Goal: Information Seeking & Learning: Check status

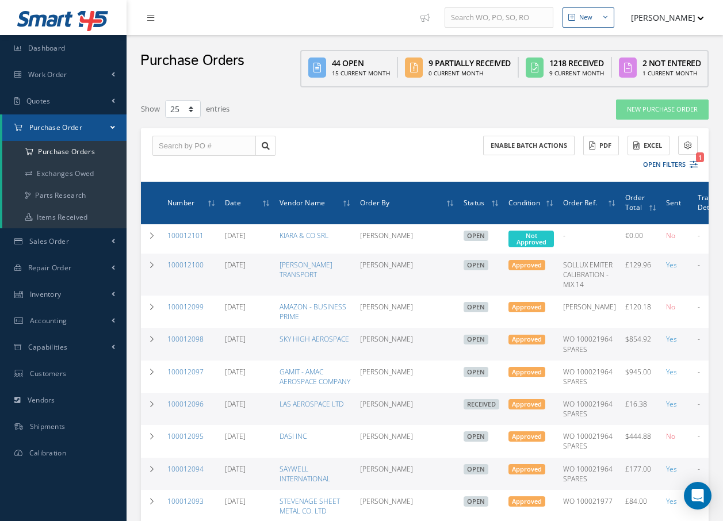
select select "25"
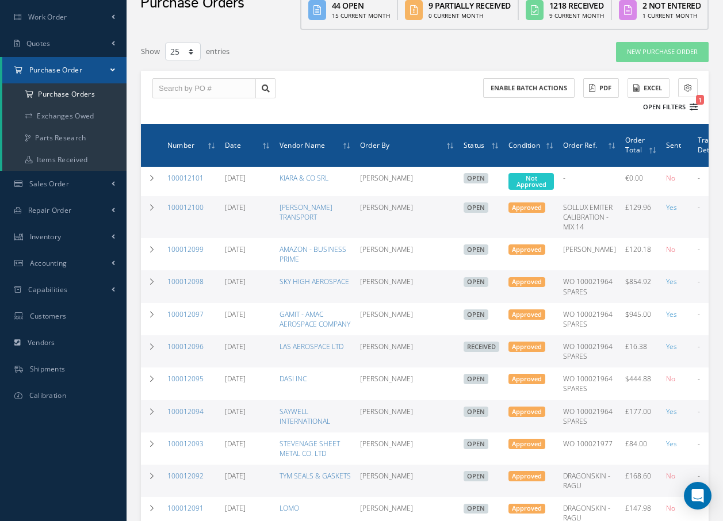
click at [701, 99] on span "1" at bounding box center [700, 100] width 8 height 10
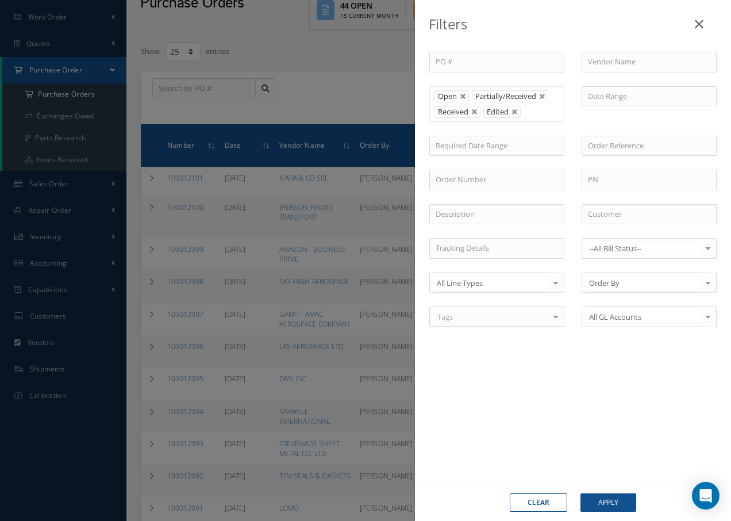
click at [698, 23] on icon at bounding box center [699, 24] width 9 height 14
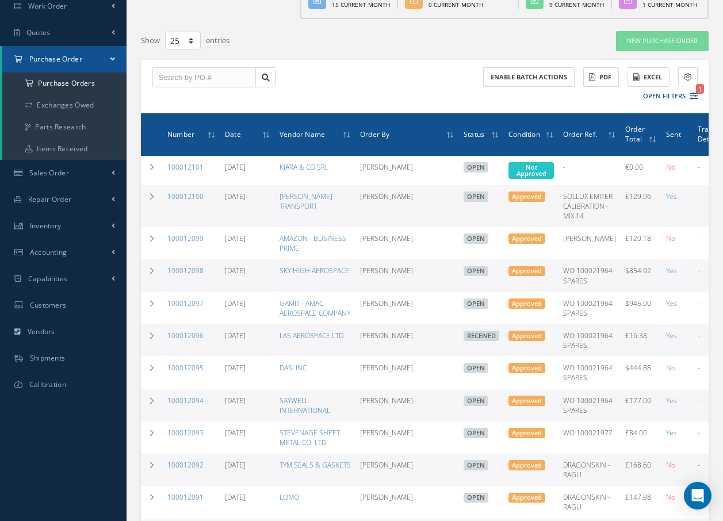
scroll to position [0, 0]
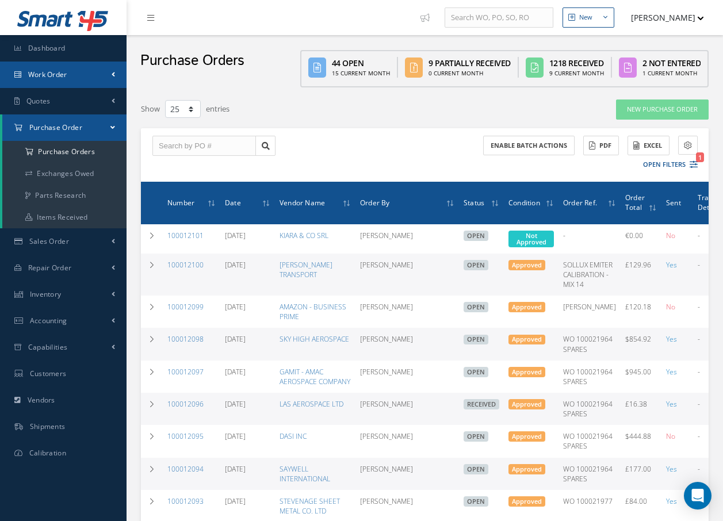
click at [74, 70] on link "Work Order" at bounding box center [63, 75] width 126 height 26
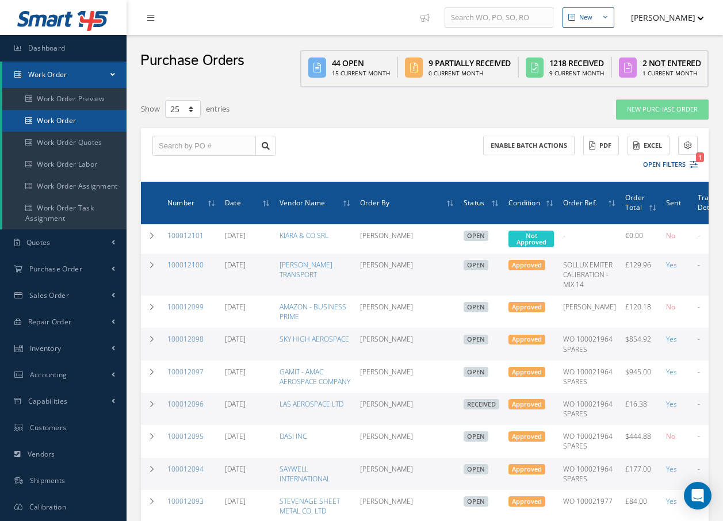
click at [64, 120] on link "Work Order" at bounding box center [64, 121] width 124 height 22
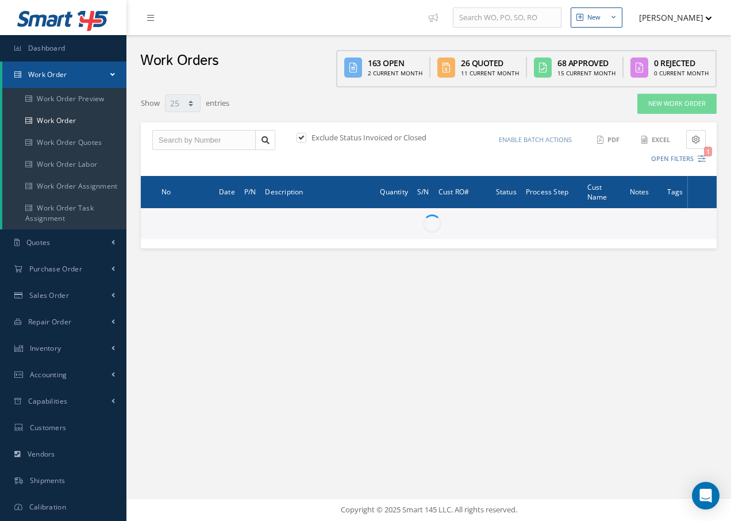
select select "25"
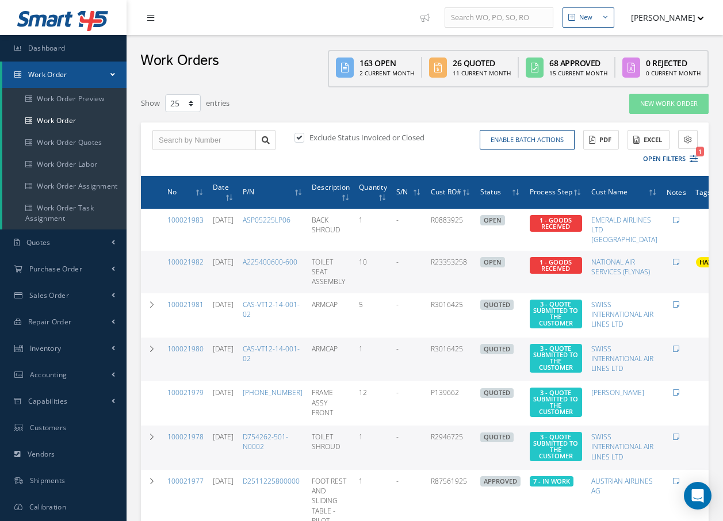
click at [148, 19] on icon at bounding box center [150, 18] width 7 height 8
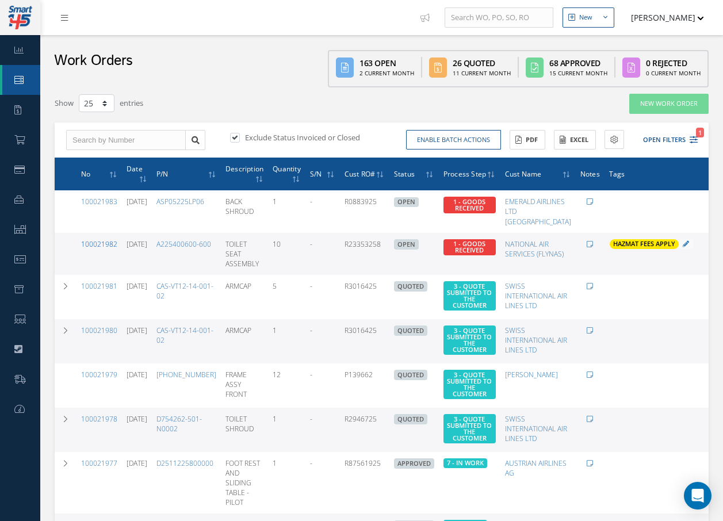
click at [101, 244] on link "100021982" at bounding box center [99, 244] width 36 height 10
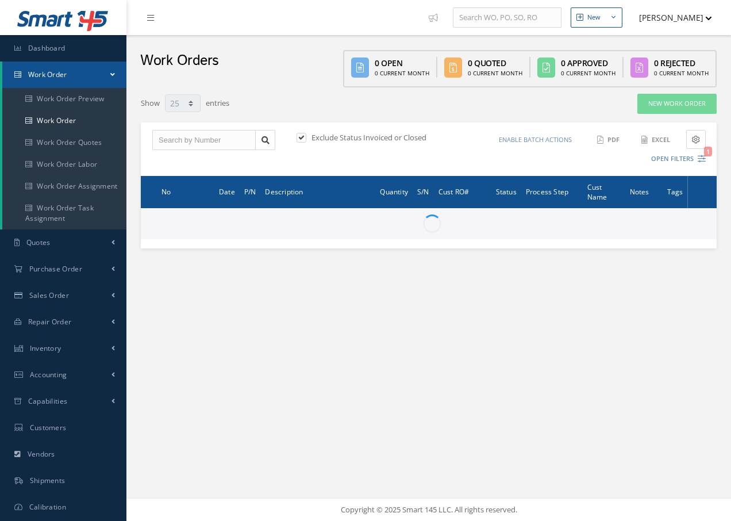
select select "25"
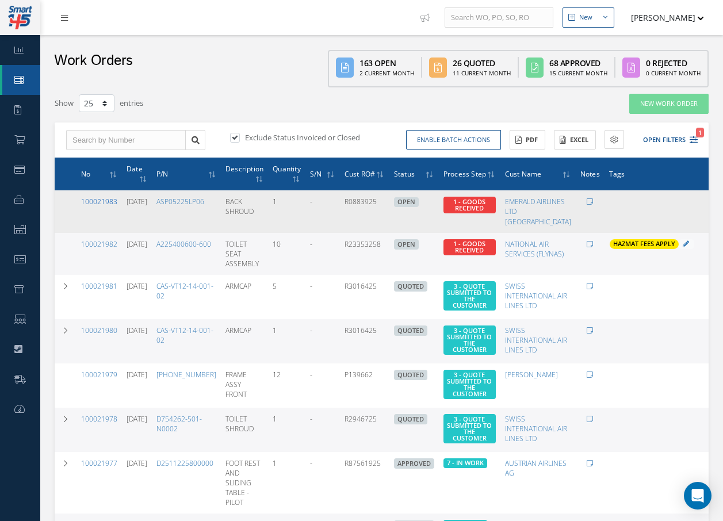
click at [106, 199] on link "100021983" at bounding box center [99, 202] width 36 height 10
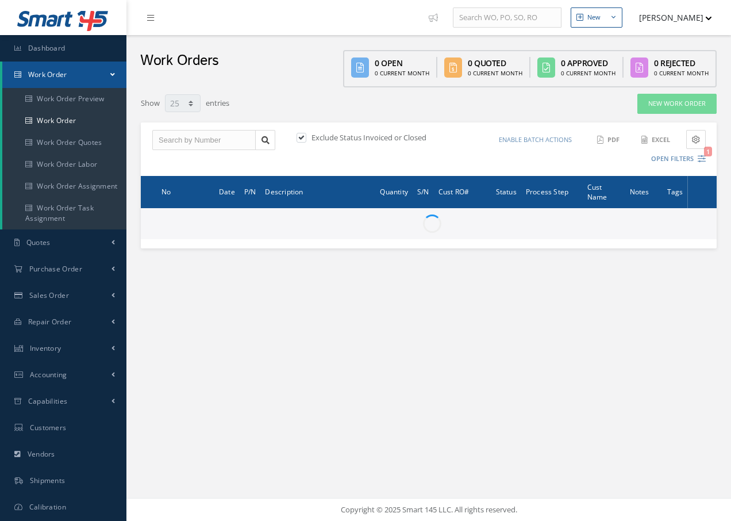
select select "25"
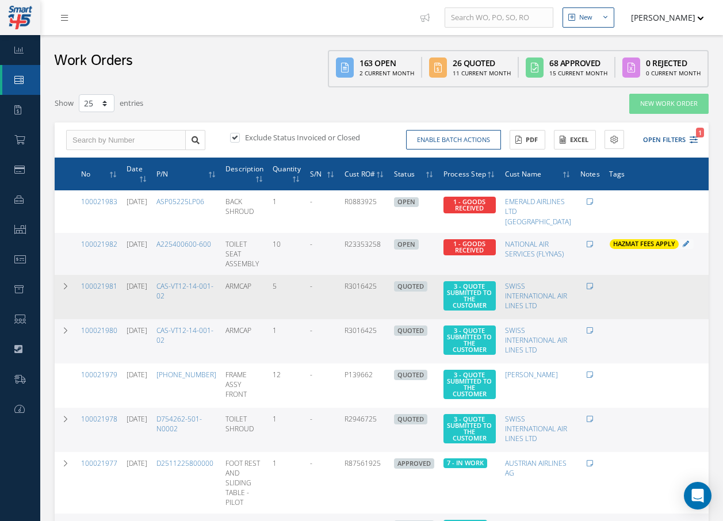
scroll to position [57, 0]
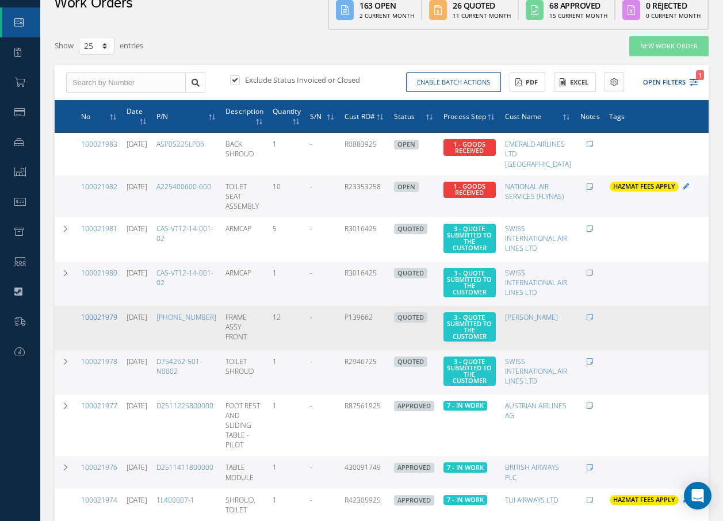
click at [105, 314] on link "100021979" at bounding box center [99, 317] width 36 height 10
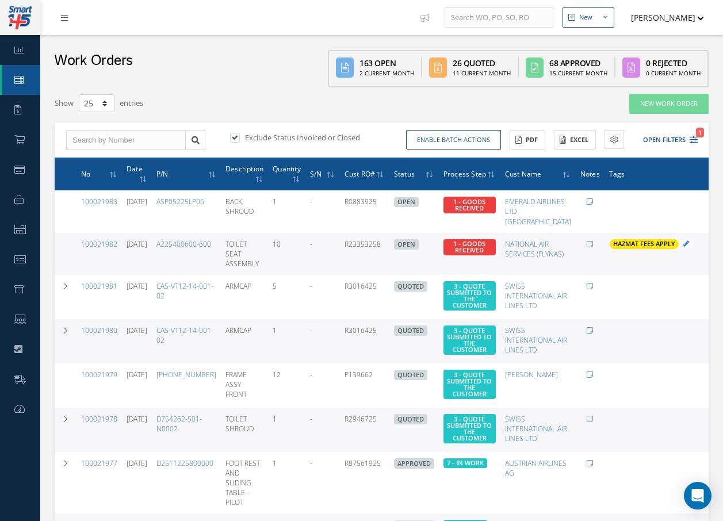
select select "25"
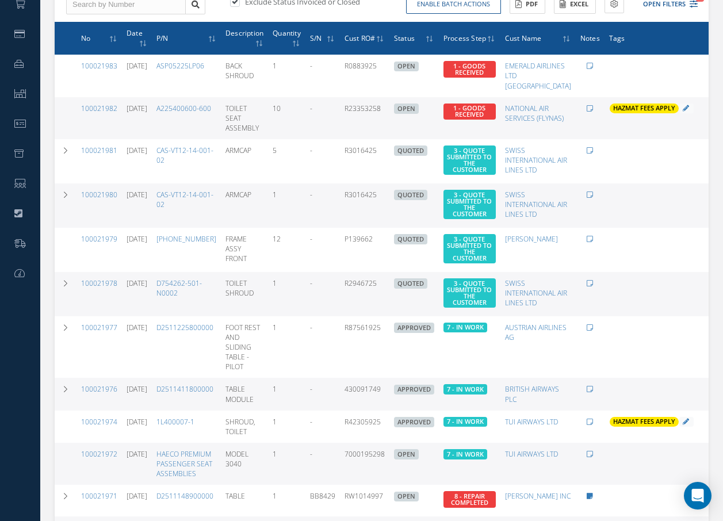
scroll to position [115, 0]
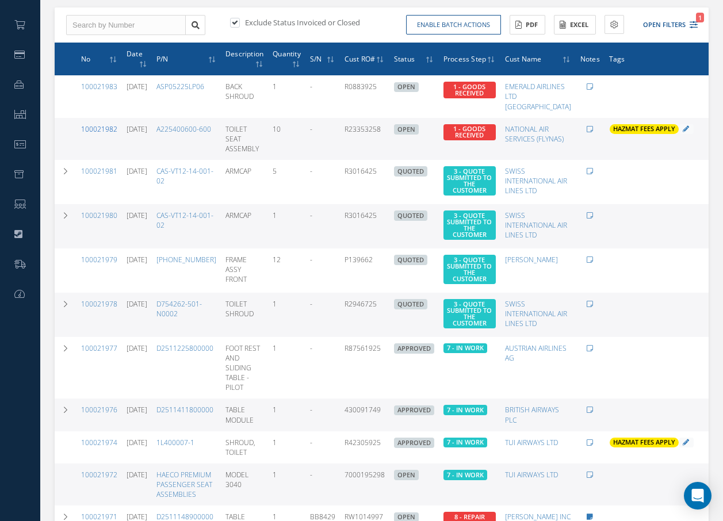
click at [103, 128] on link "100021982" at bounding box center [99, 129] width 36 height 10
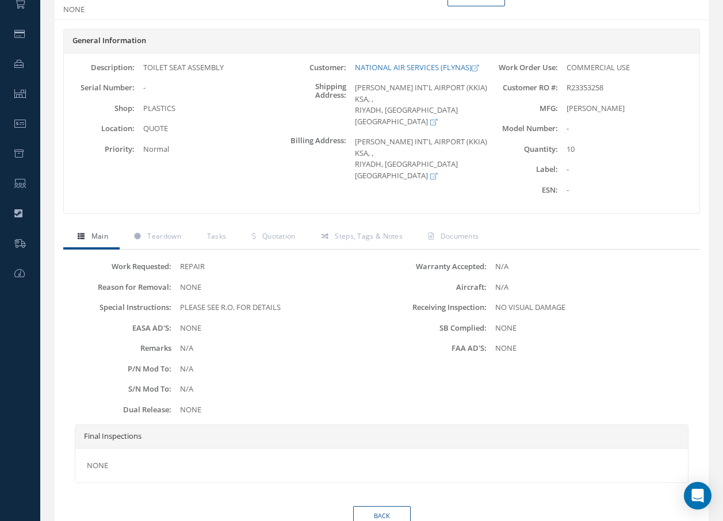
scroll to position [14, 0]
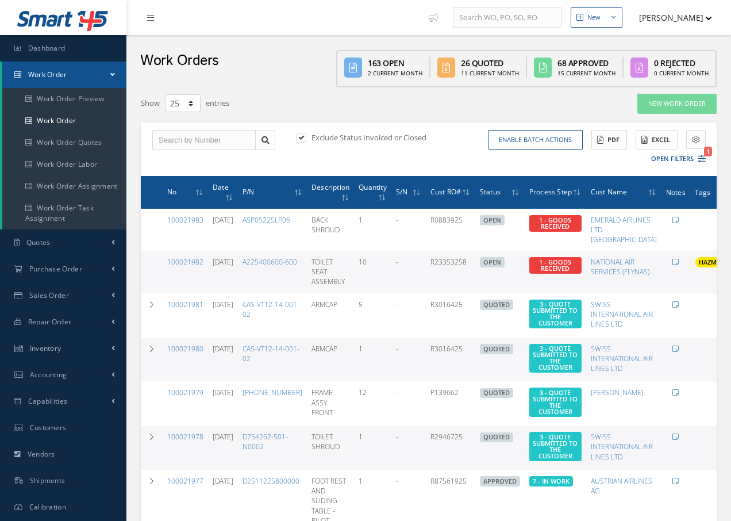
select select "25"
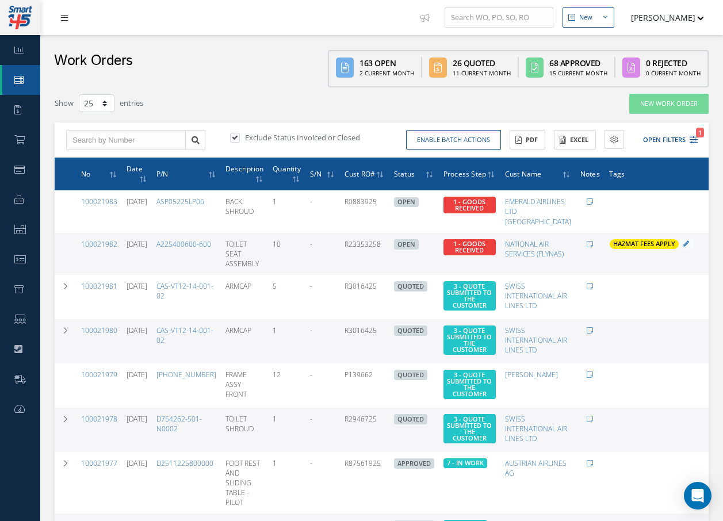
click at [62, 18] on icon at bounding box center [64, 18] width 7 height 8
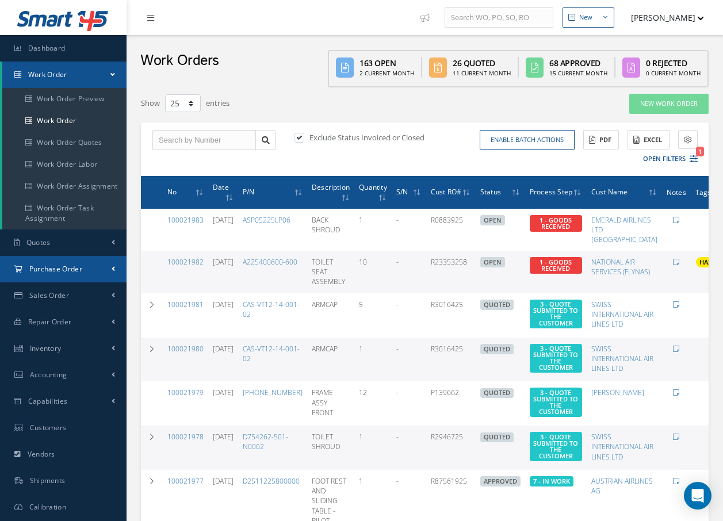
click at [39, 272] on span "Purchase Order" at bounding box center [55, 269] width 53 height 10
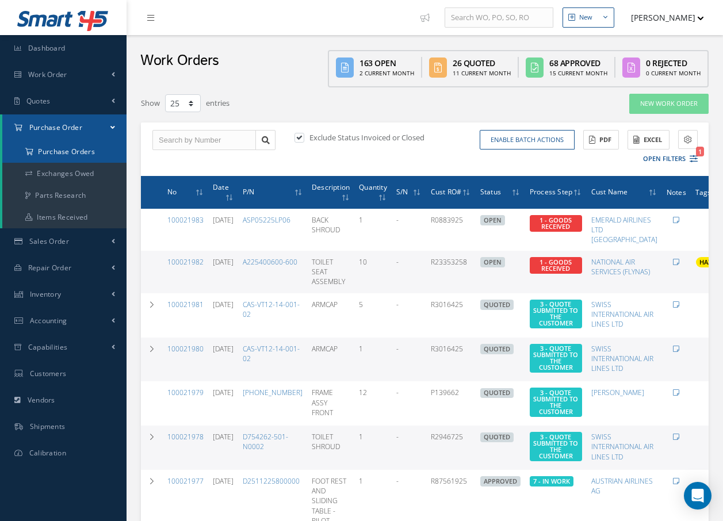
click at [60, 151] on a=1&status_id=2&status_id=3&status_id=5&collapsedFilters"] "Purchase Orders" at bounding box center [64, 152] width 124 height 22
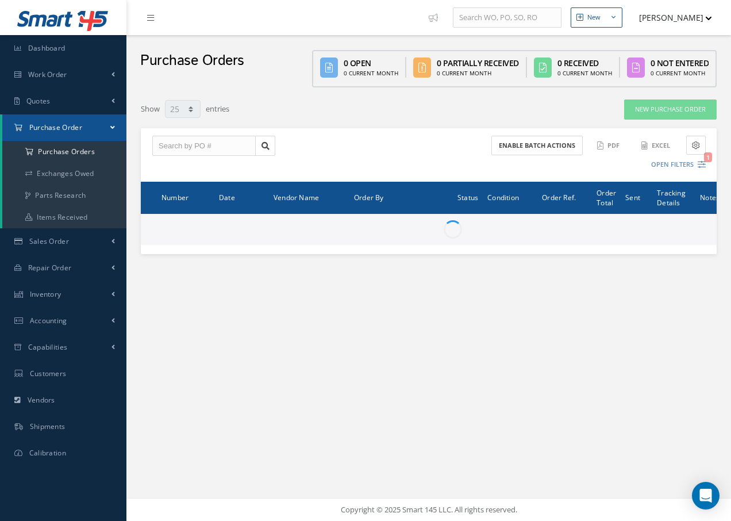
select select "25"
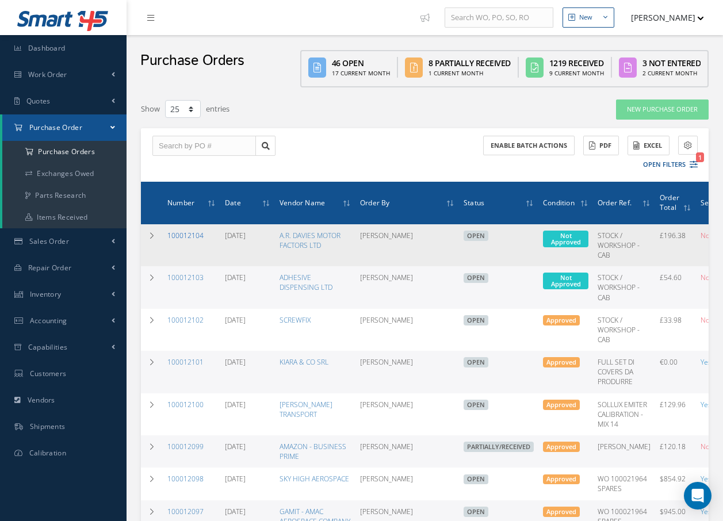
click at [198, 234] on link "100012104" at bounding box center [185, 236] width 36 height 10
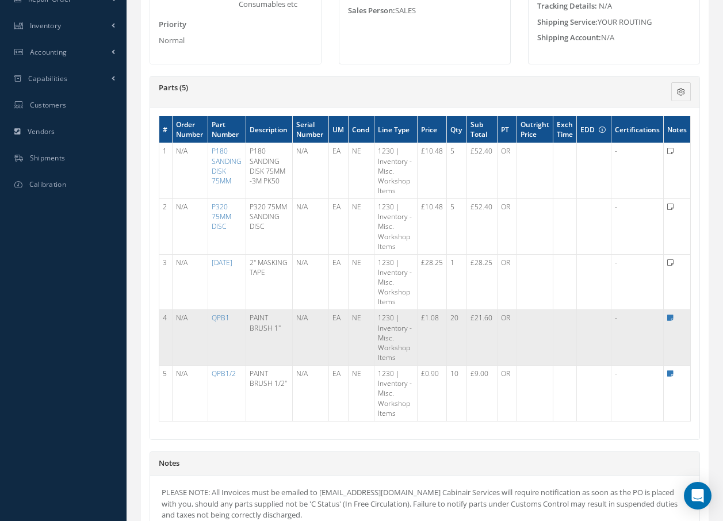
scroll to position [287, 0]
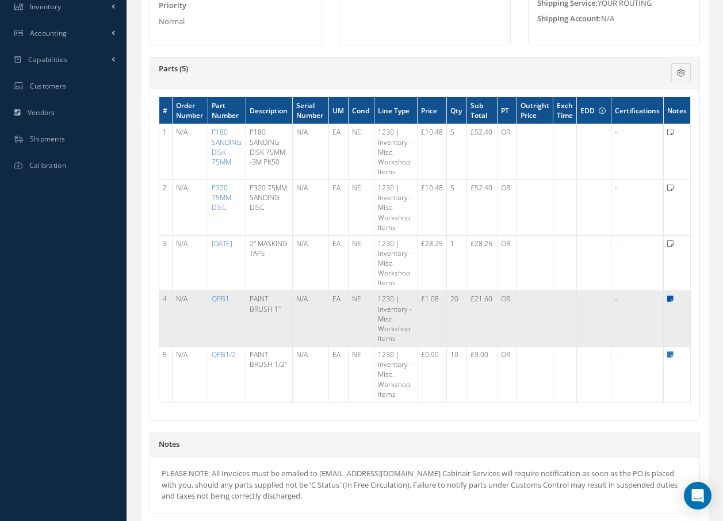
click at [667, 301] on icon at bounding box center [670, 298] width 6 height 7
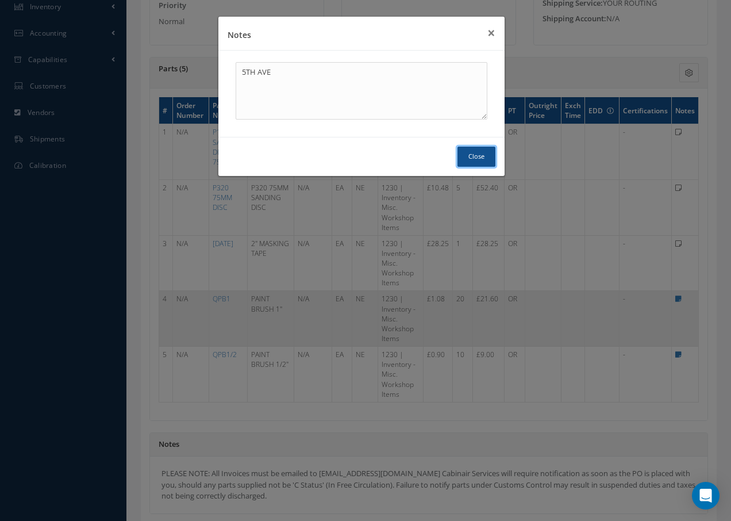
click at [480, 158] on button "Close" at bounding box center [477, 157] width 38 height 20
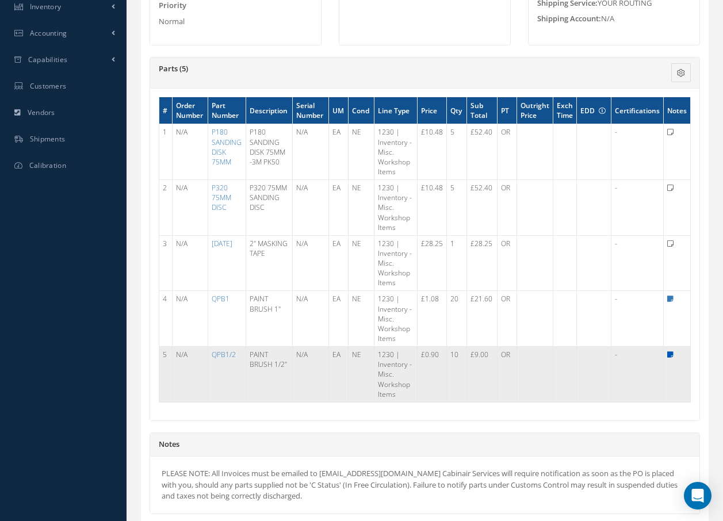
click at [669, 354] on icon at bounding box center [670, 354] width 6 height 7
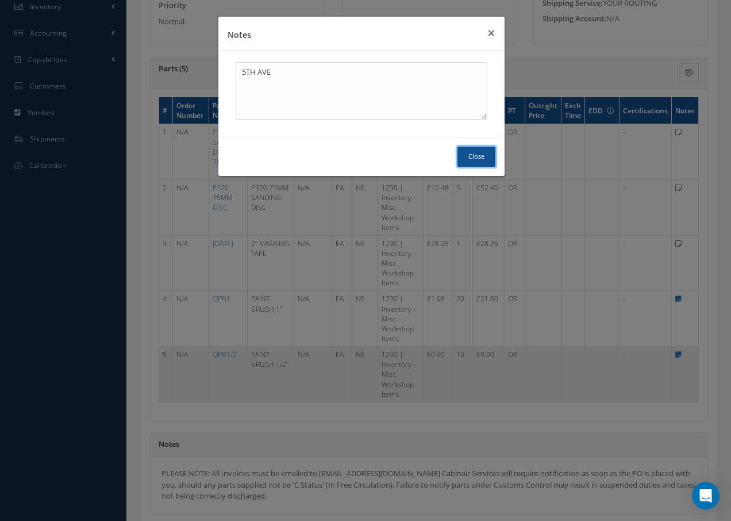
click at [478, 150] on button "Close" at bounding box center [477, 157] width 38 height 20
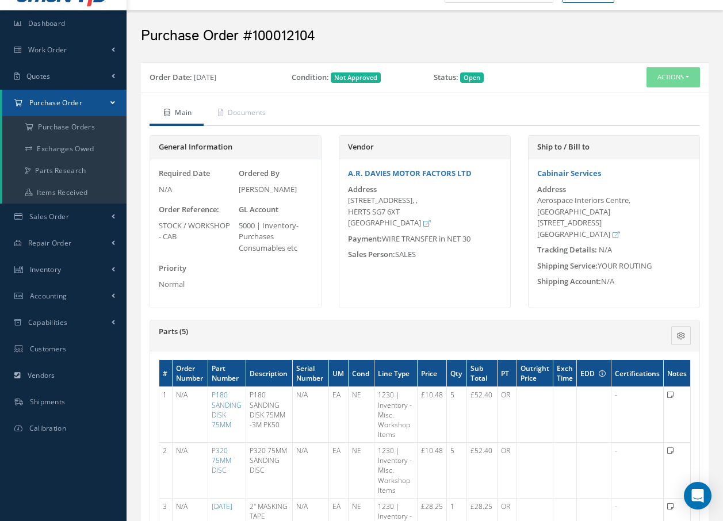
scroll to position [0, 0]
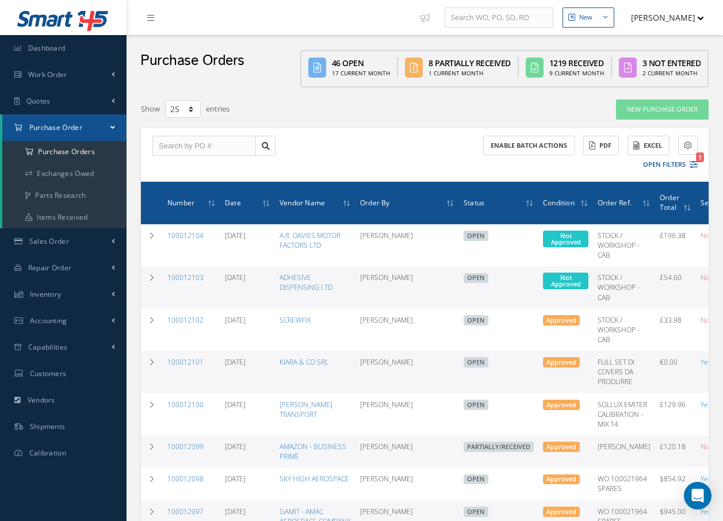
select select "25"
click at [181, 278] on link "100012103" at bounding box center [185, 277] width 36 height 10
select select "25"
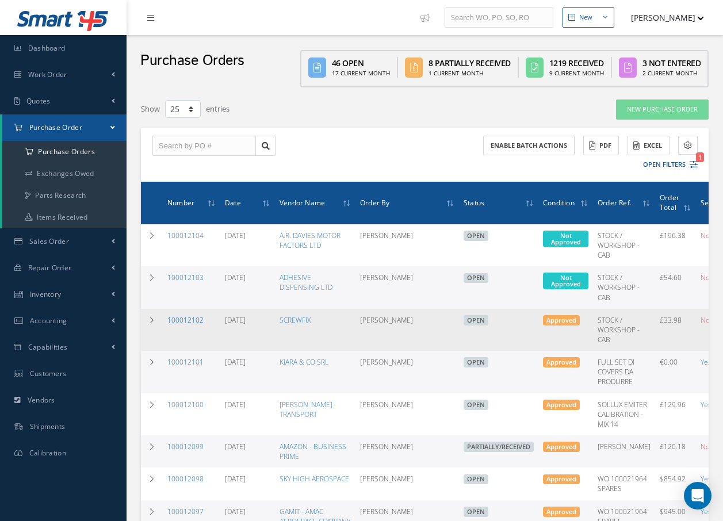
click at [193, 320] on link "100012102" at bounding box center [185, 320] width 36 height 10
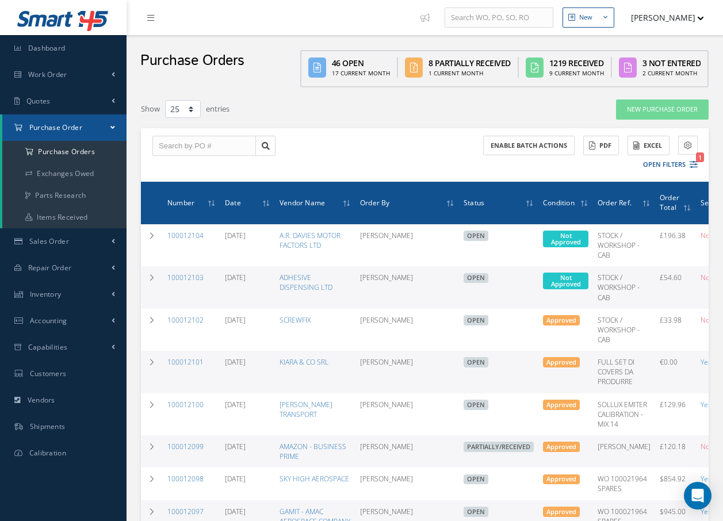
select select "25"
click at [41, 74] on span "Work Order" at bounding box center [47, 75] width 39 height 10
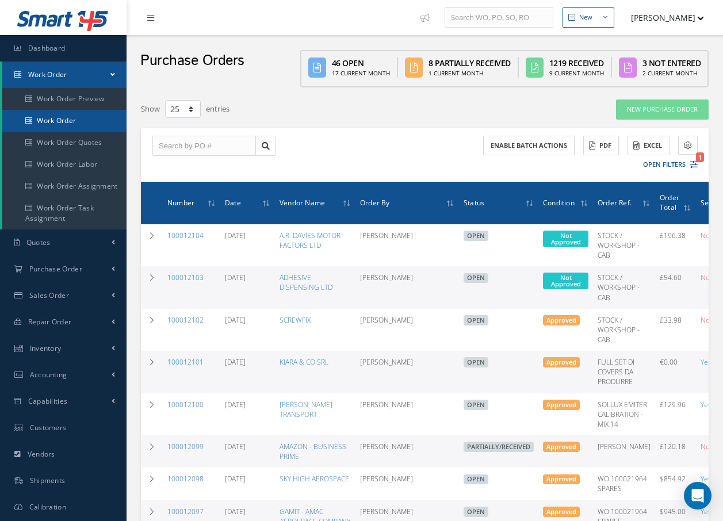
click at [56, 121] on link "Work Order" at bounding box center [64, 121] width 124 height 22
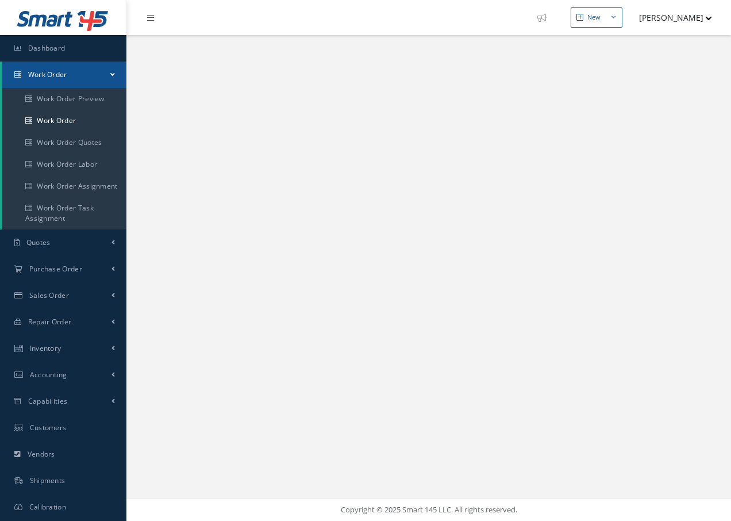
select select "25"
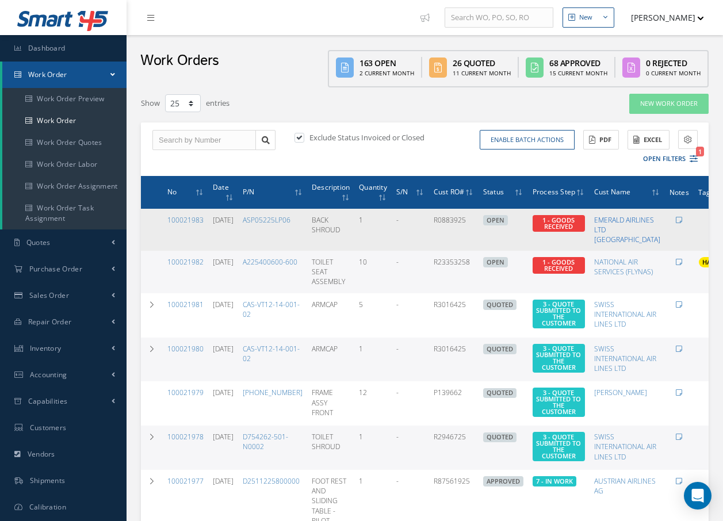
click at [628, 230] on link "EMERALD AIRLINES LTD [GEOGRAPHIC_DATA]" at bounding box center [627, 229] width 66 height 29
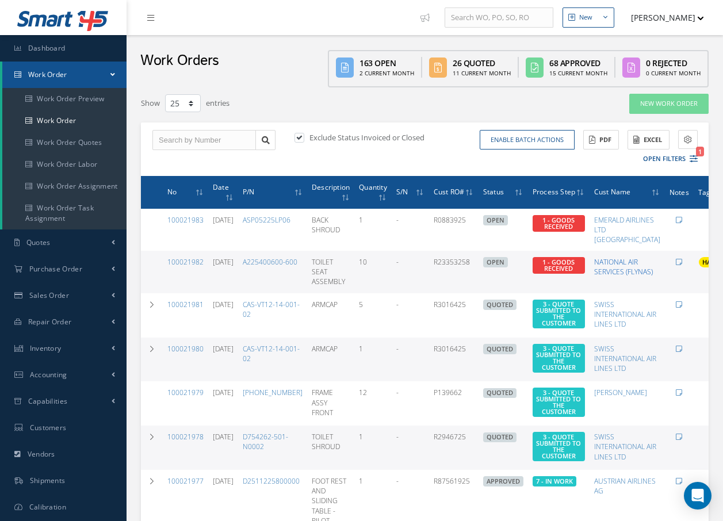
click at [625, 272] on link "NATIONAL AIR SERVICES (FLYNAS)" at bounding box center [623, 267] width 59 height 20
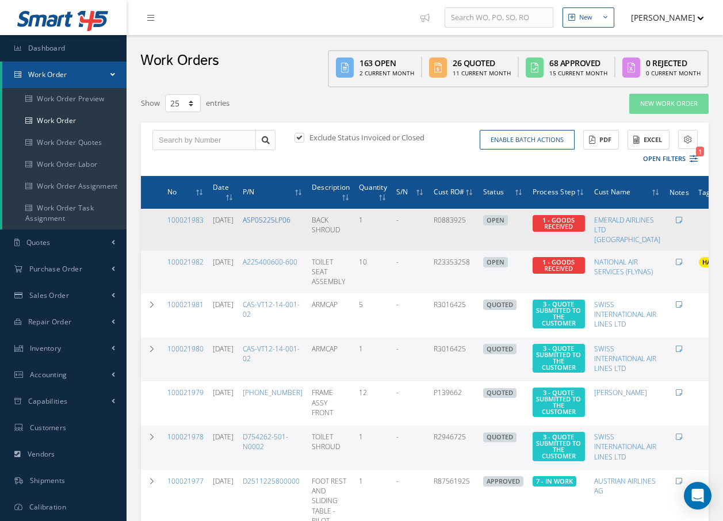
click at [290, 220] on link "ASP05225LP06" at bounding box center [267, 220] width 48 height 10
click at [199, 217] on link "100021983" at bounding box center [185, 220] width 36 height 10
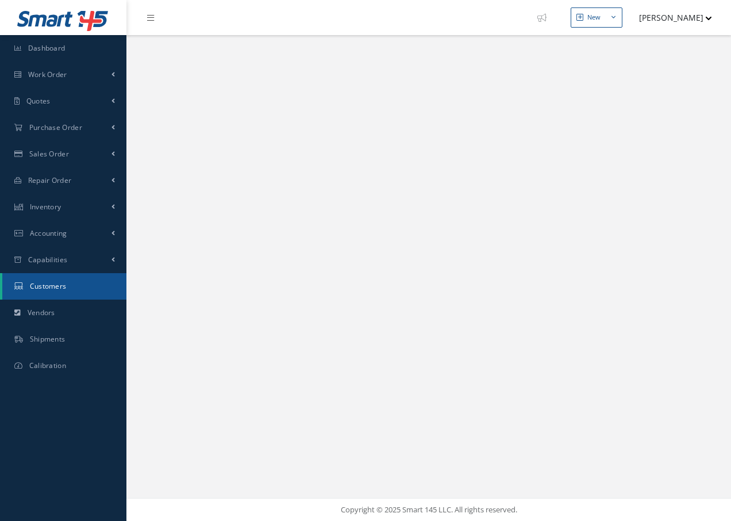
select select "25"
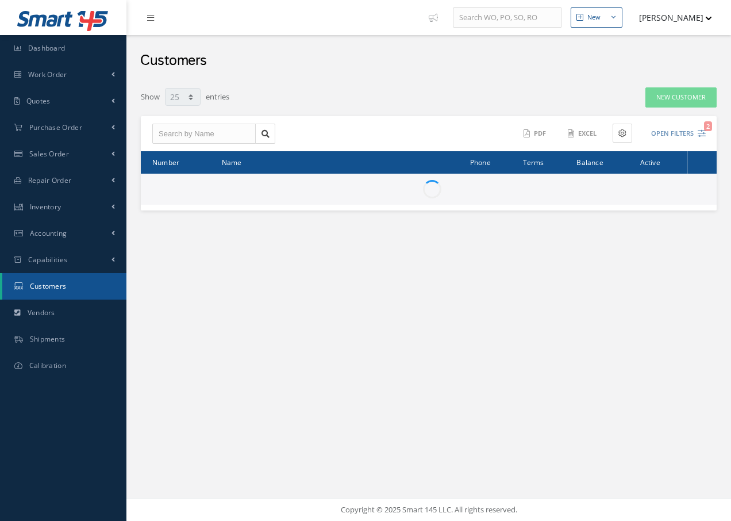
select select "25"
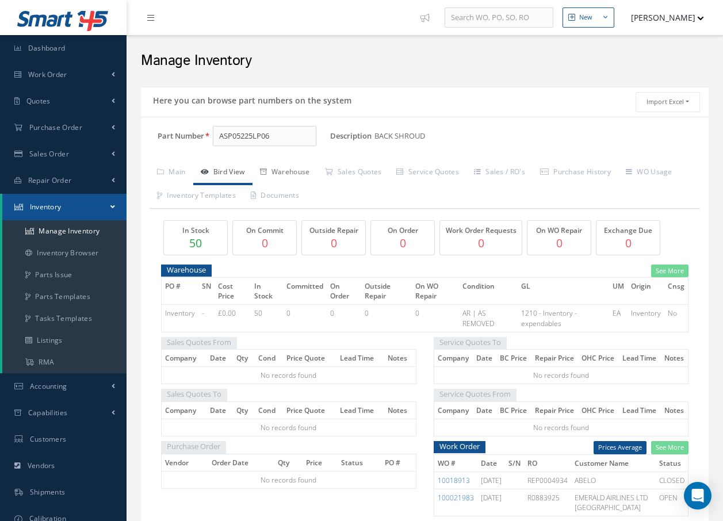
click at [279, 169] on link "Warehouse" at bounding box center [284, 173] width 65 height 24
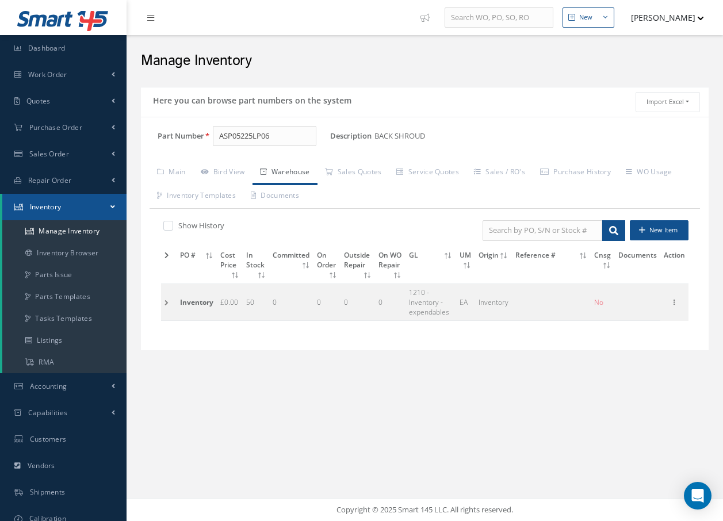
click at [167, 303] on td at bounding box center [169, 301] width 16 height 37
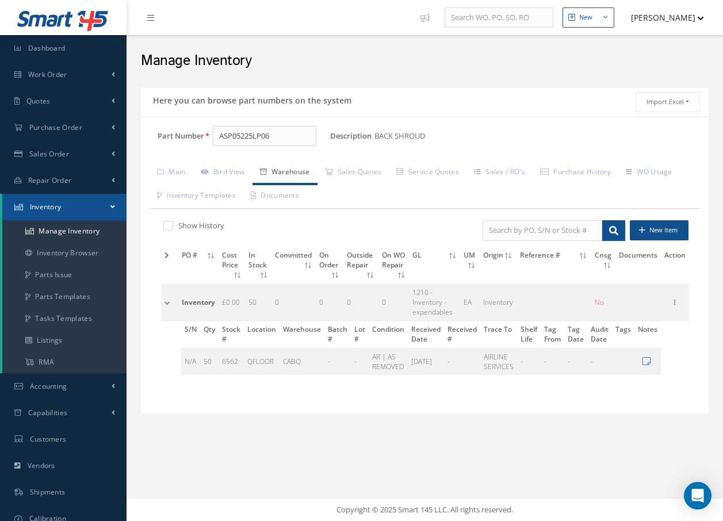
click at [167, 303] on td at bounding box center [169, 301] width 17 height 37
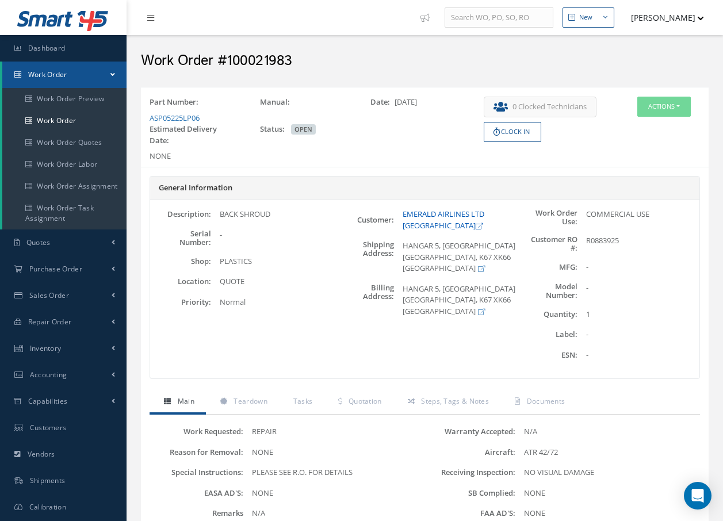
click at [446, 213] on link "EMERALD AIRLINES LTD [GEOGRAPHIC_DATA]" at bounding box center [443, 220] width 82 height 22
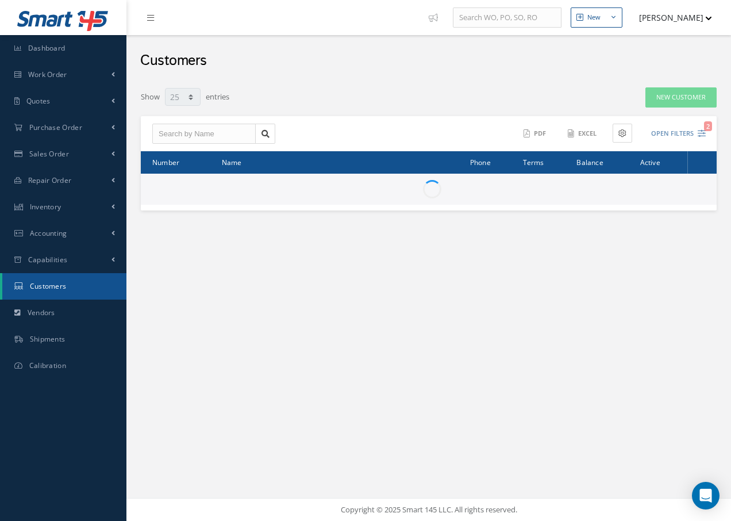
select select "25"
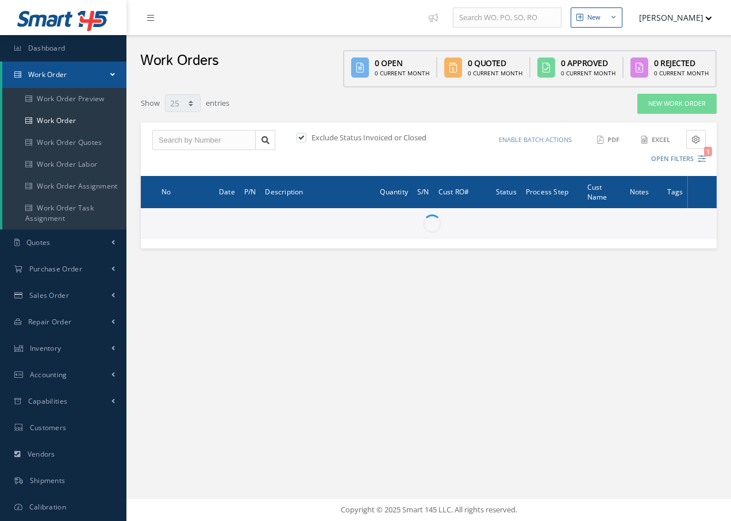
select select "25"
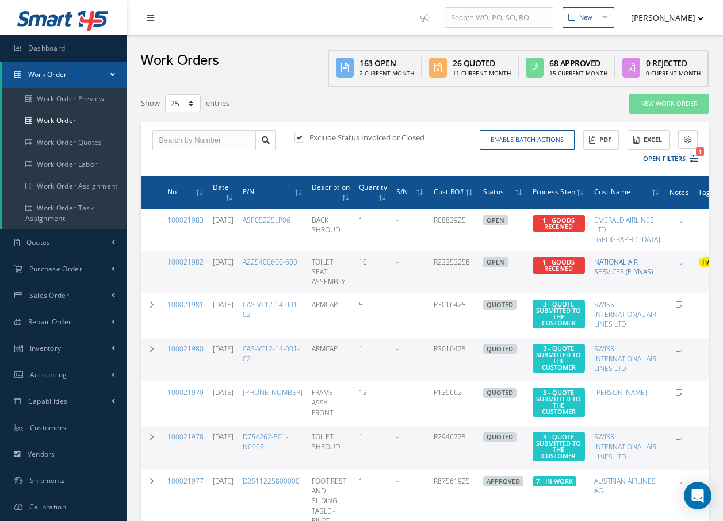
click at [632, 264] on link "NATIONAL AIR SERVICES (FLYNAS)" at bounding box center [623, 267] width 59 height 20
click at [304, 137] on label at bounding box center [305, 137] width 3 height 10
click at [299, 137] on input "checkbox" at bounding box center [297, 138] width 7 height 7
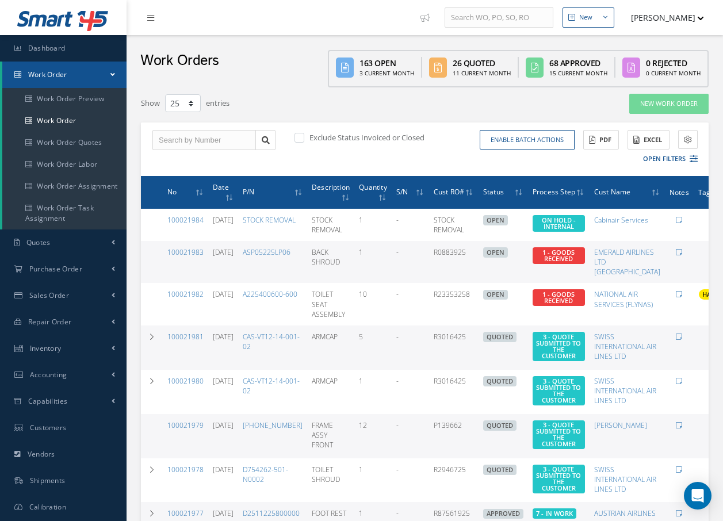
click at [304, 138] on label at bounding box center [305, 137] width 3 height 10
click at [298, 138] on input "checkbox" at bounding box center [297, 138] width 7 height 7
click at [304, 136] on label at bounding box center [305, 137] width 3 height 10
click at [299, 136] on input "checkbox" at bounding box center [297, 138] width 7 height 7
click at [304, 136] on label at bounding box center [305, 137] width 3 height 10
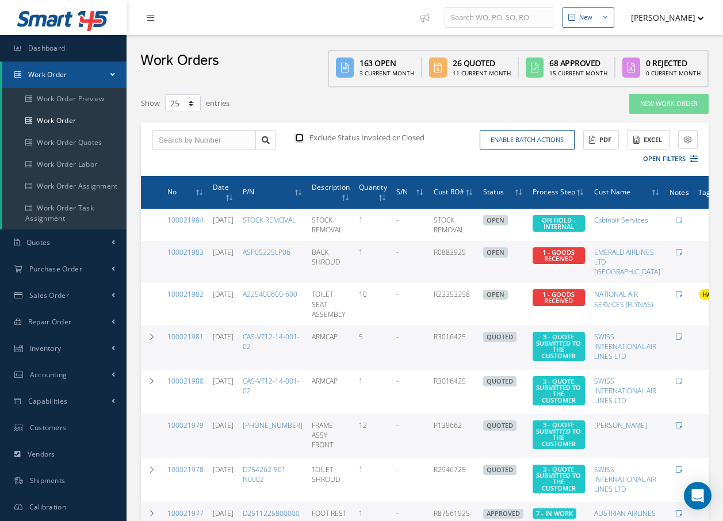
click at [302, 136] on input "checkbox" at bounding box center [297, 138] width 7 height 7
checkbox input "true"
click at [64, 269] on span "Purchase Order" at bounding box center [55, 269] width 53 height 10
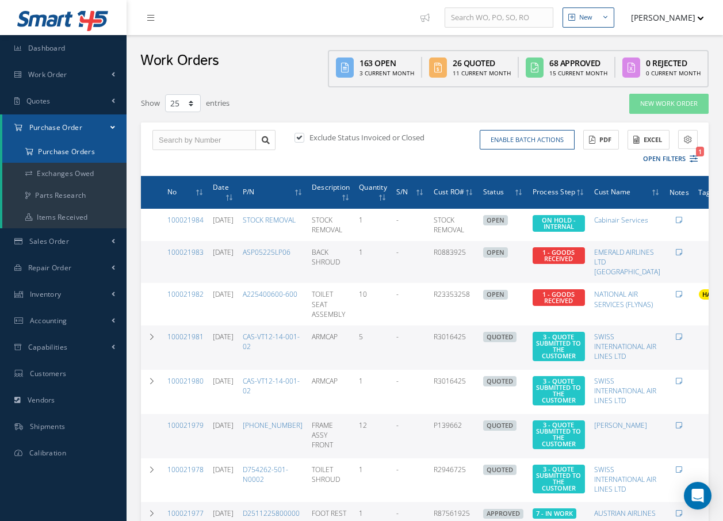
click at [82, 150] on a=1&status_id=2&status_id=3&status_id=5&collapsedFilters"] "Purchase Orders" at bounding box center [64, 152] width 124 height 22
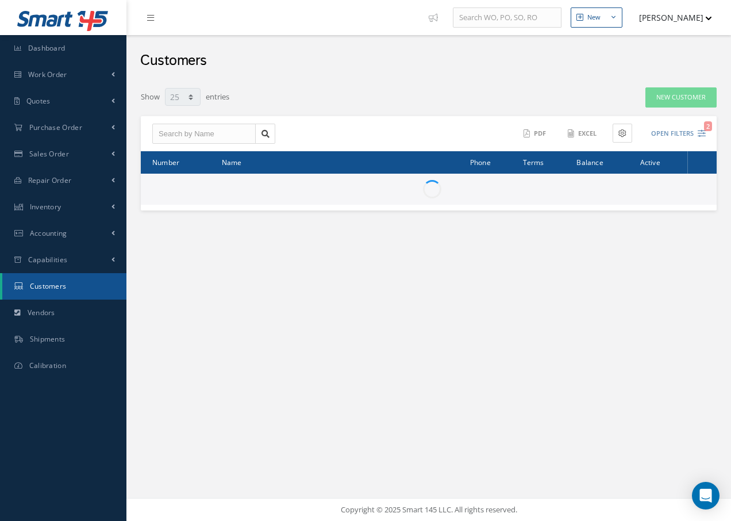
select select "25"
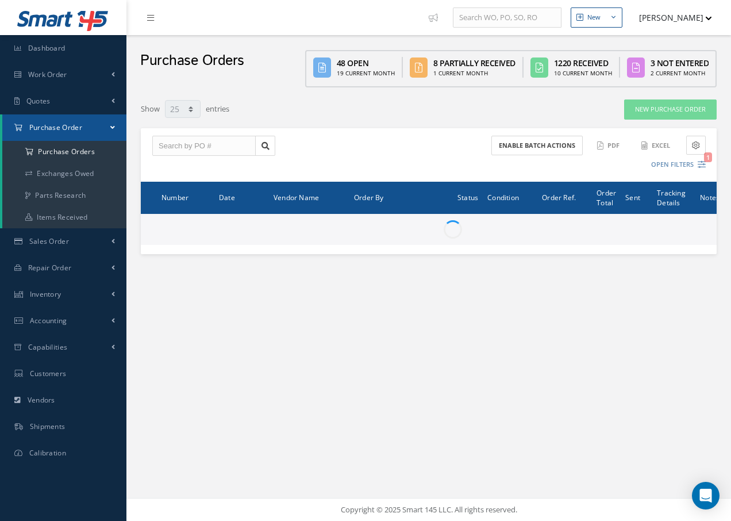
select select "25"
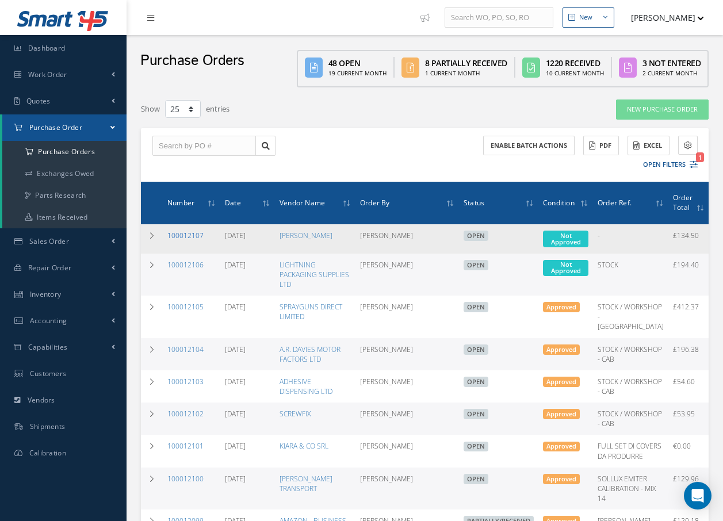
click at [186, 233] on link "100012107" at bounding box center [185, 236] width 36 height 10
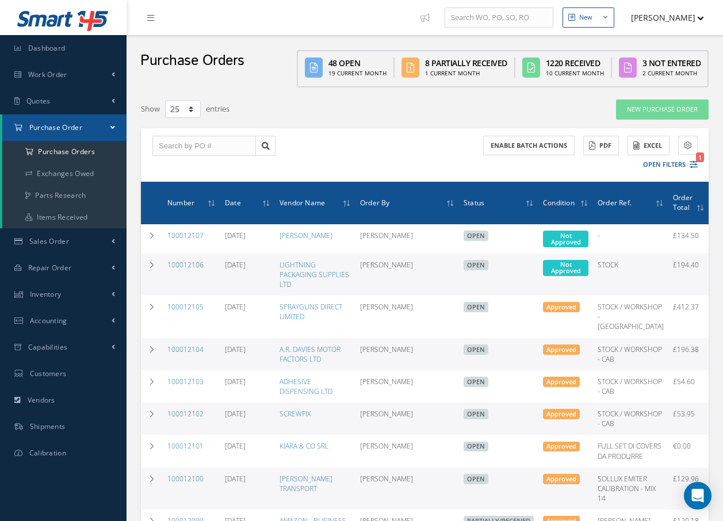
select select "25"
click at [191, 267] on link "100012106" at bounding box center [185, 265] width 36 height 10
select select "25"
